Goal: Information Seeking & Learning: Understand process/instructions

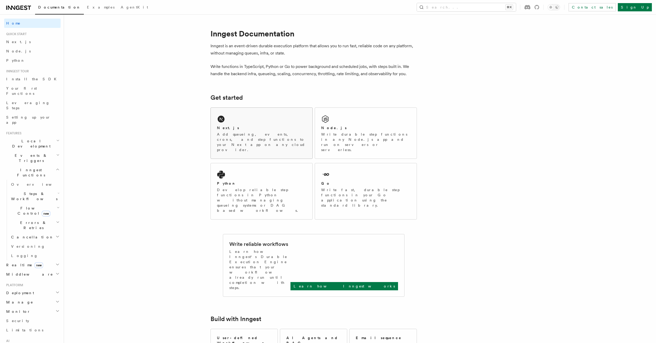
click at [245, 121] on div "Next.js Add queueing, events, crons, and step functions to your Next app on any…" at bounding box center [262, 133] width 102 height 51
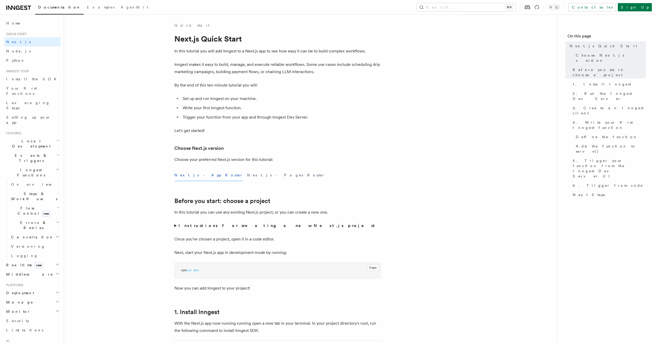
click at [195, 174] on button "Next.js - App Router" at bounding box center [208, 175] width 69 height 12
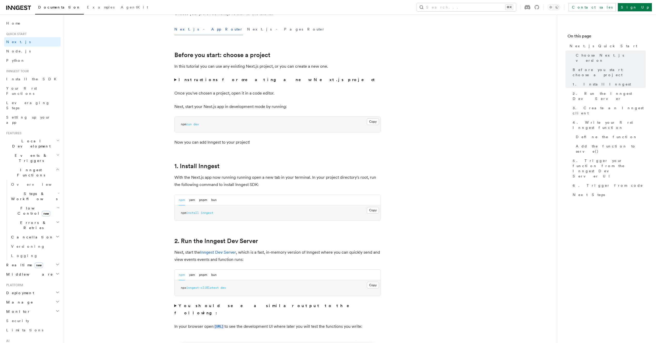
scroll to position [146, 0]
drag, startPoint x: 218, startPoint y: 213, endPoint x: 180, endPoint y: 211, distance: 38.2
click at [180, 211] on pre "npm install inngest" at bounding box center [278, 212] width 206 height 15
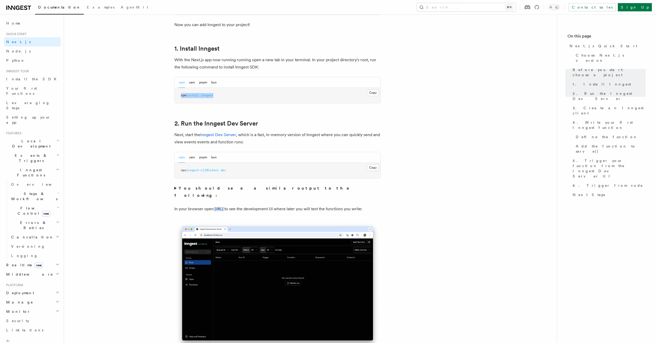
scroll to position [262, 0]
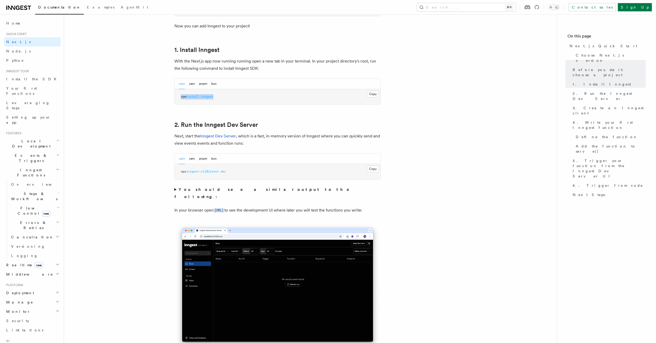
click at [221, 98] on pre "npm install inngest" at bounding box center [278, 96] width 206 height 15
drag, startPoint x: 212, startPoint y: 97, endPoint x: 179, endPoint y: 98, distance: 32.3
click at [179, 98] on pre "npm install inngest" at bounding box center [278, 96] width 206 height 15
copy span "npm install inngest"
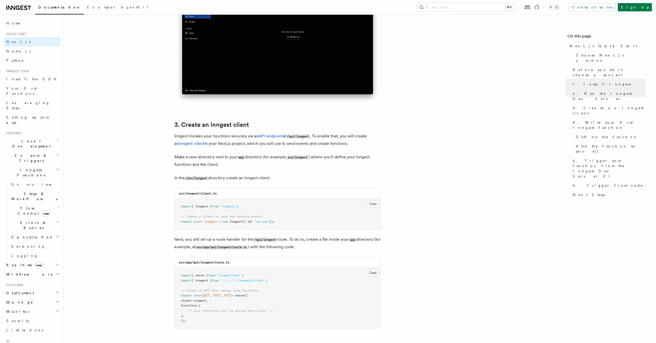
scroll to position [509, 0]
drag, startPoint x: 246, startPoint y: 206, endPoint x: 205, endPoint y: 205, distance: 40.8
click at [205, 205] on pre "import { Inngest } from "inngest" ; // Create a client to send and receive even…" at bounding box center [278, 214] width 206 height 30
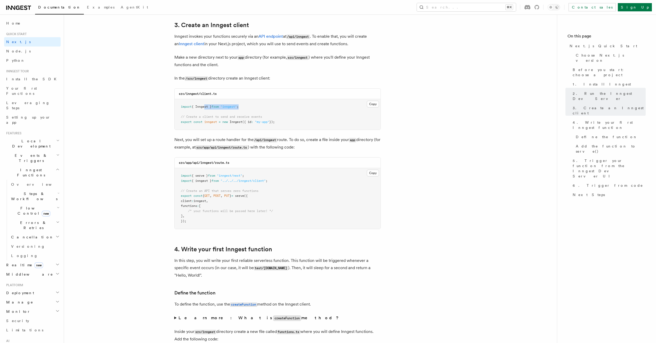
scroll to position [607, 0]
drag, startPoint x: 281, startPoint y: 124, endPoint x: 181, endPoint y: 110, distance: 101.4
click at [181, 110] on pre "import { Inngest } from "inngest" ; // Create a client to send and receive even…" at bounding box center [278, 116] width 206 height 30
copy code "import { Inngest } from "inngest" ; // Create a client to send and receive even…"
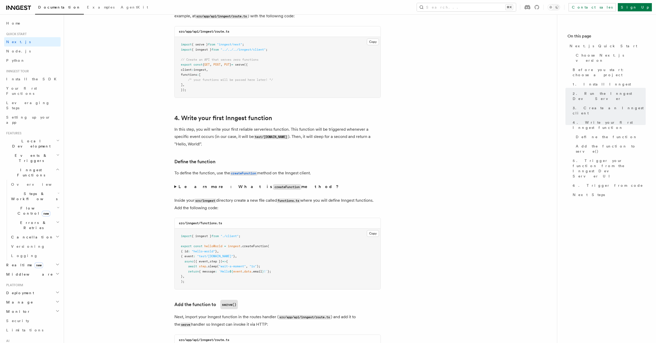
scroll to position [744, 0]
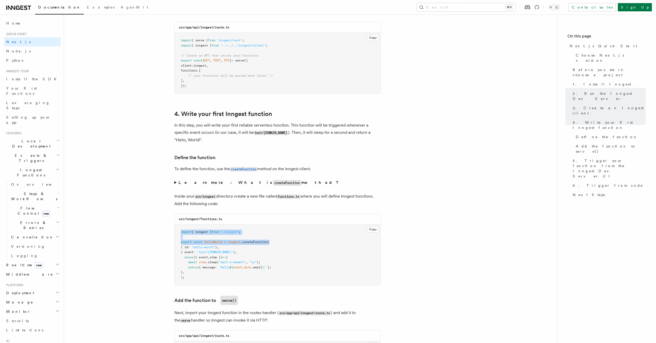
drag, startPoint x: 181, startPoint y: 234, endPoint x: 276, endPoint y: 243, distance: 95.1
click at [276, 243] on pre "import { inngest } from "./client" ; export const helloWorld = inngest .createF…" at bounding box center [278, 254] width 206 height 61
copy code "import { inngest } from "./client" ; export const helloWorld = inngest .createF…"
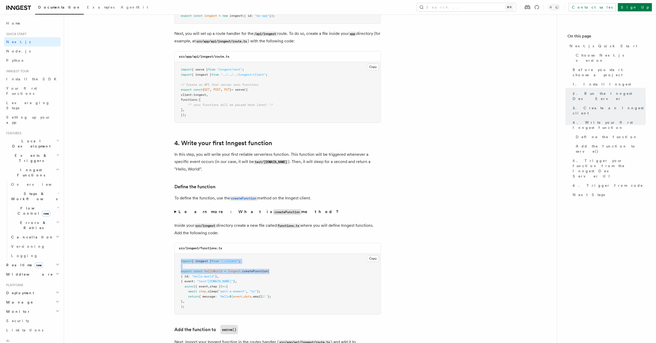
scroll to position [709, 0]
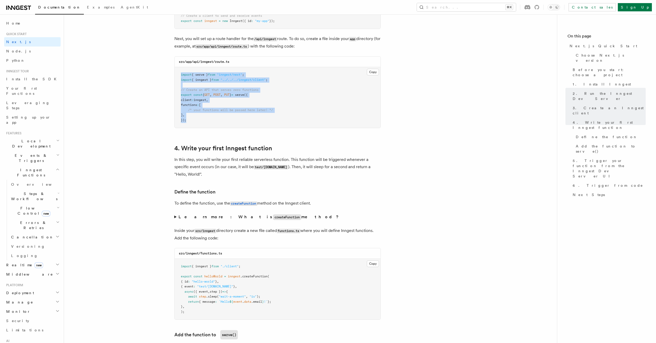
drag, startPoint x: 187, startPoint y: 121, endPoint x: 179, endPoint y: 77, distance: 44.2
click at [179, 77] on pre "import { serve } from "inngest/next" ; import { inngest } from "../../../innges…" at bounding box center [278, 97] width 206 height 61
copy code "import { serve } from "inngest/next" ; import { inngest } from "../../../innges…"
